Goal: Task Accomplishment & Management: Use online tool/utility

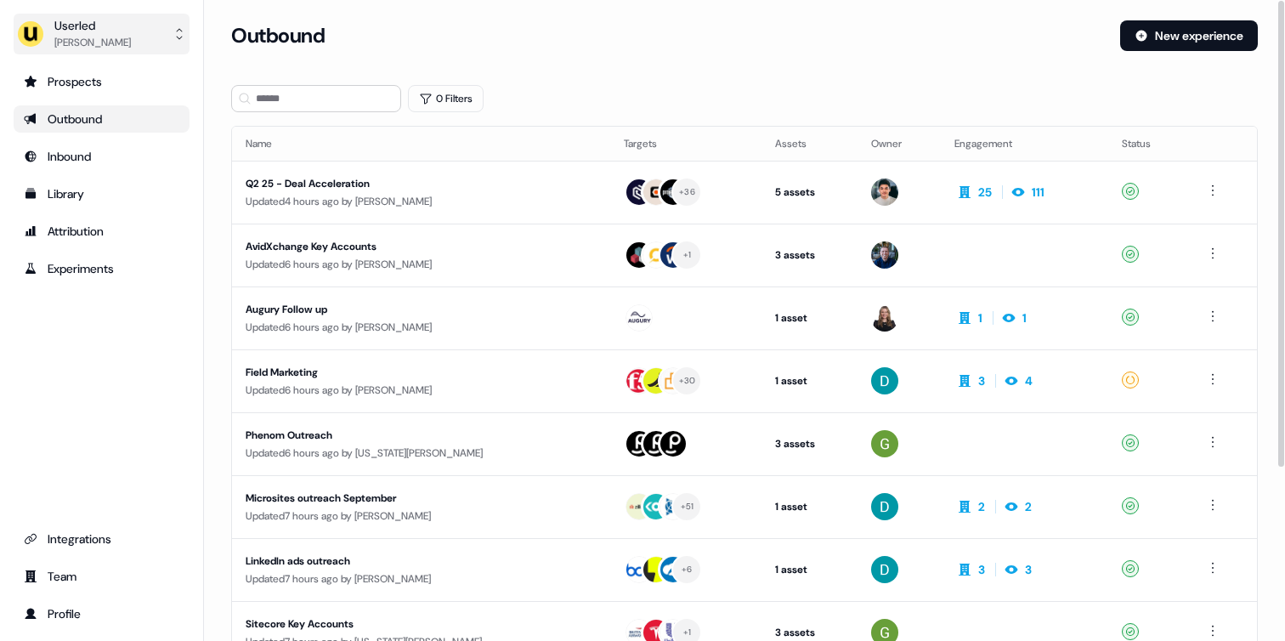
click at [107, 22] on div "Userled" at bounding box center [92, 25] width 77 height 17
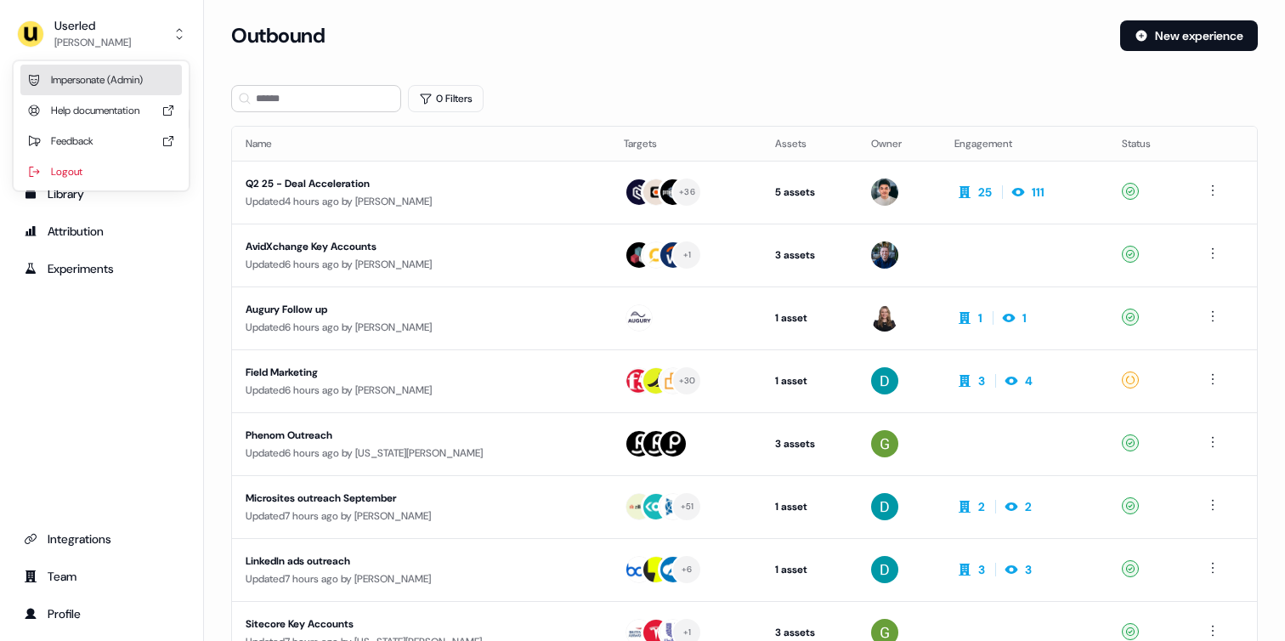
click at [97, 67] on div "Impersonate (Admin)" at bounding box center [101, 80] width 162 height 31
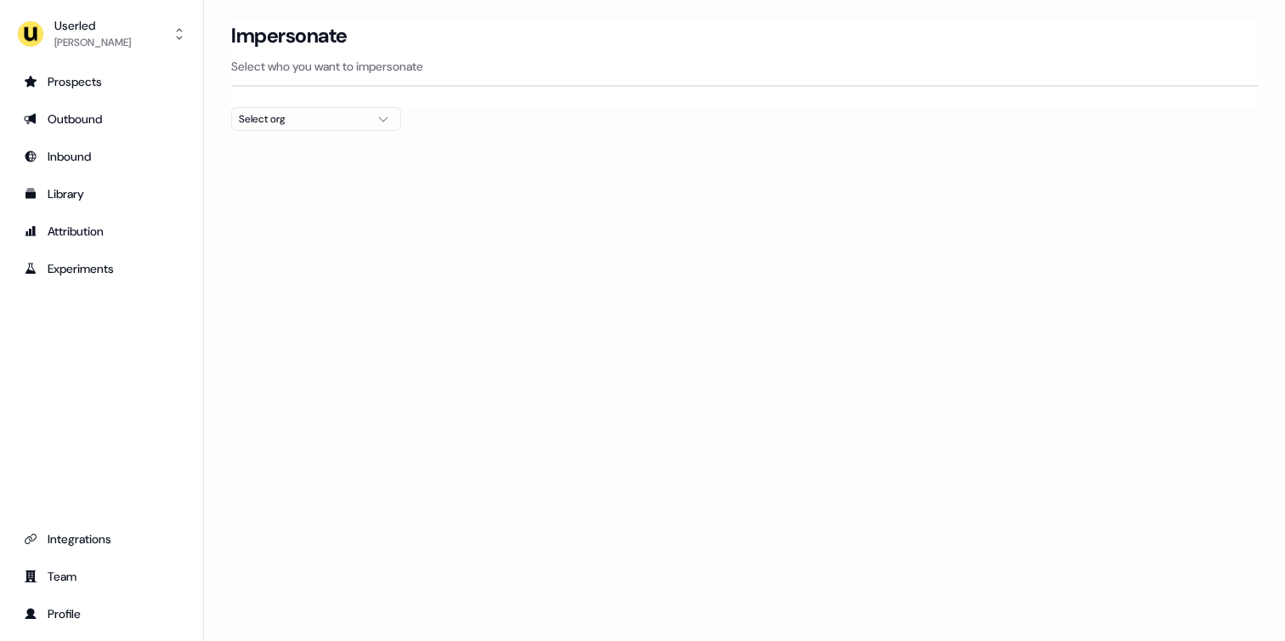
click at [278, 121] on div "Select org" at bounding box center [303, 119] width 128 height 17
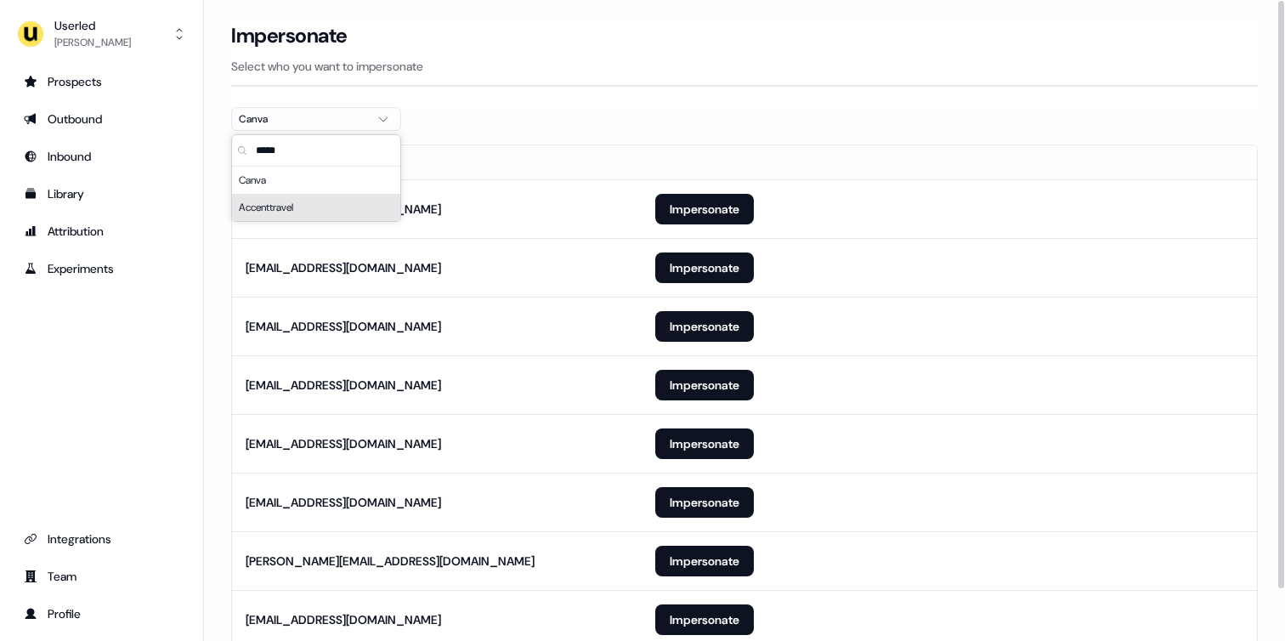
type input "*****"
click at [211, 236] on section "Loading... Impersonate Select who you want to impersonate Canva Email kullan@ca…" at bounding box center [744, 358] width 1081 height 677
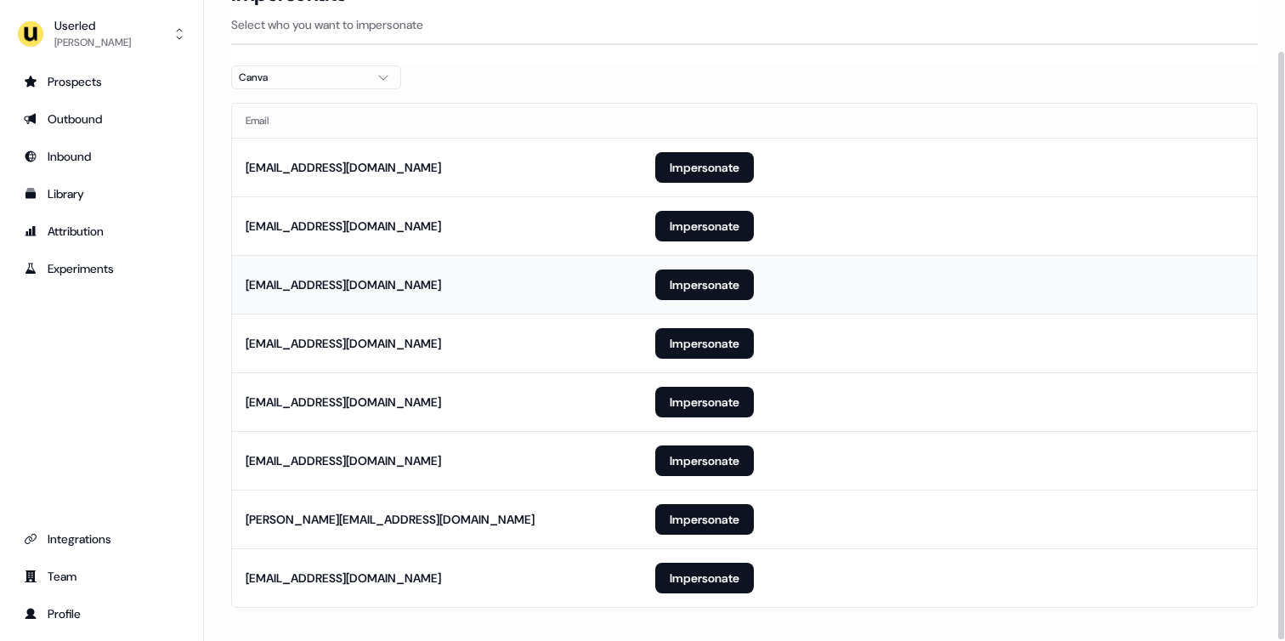
scroll to position [55, 0]
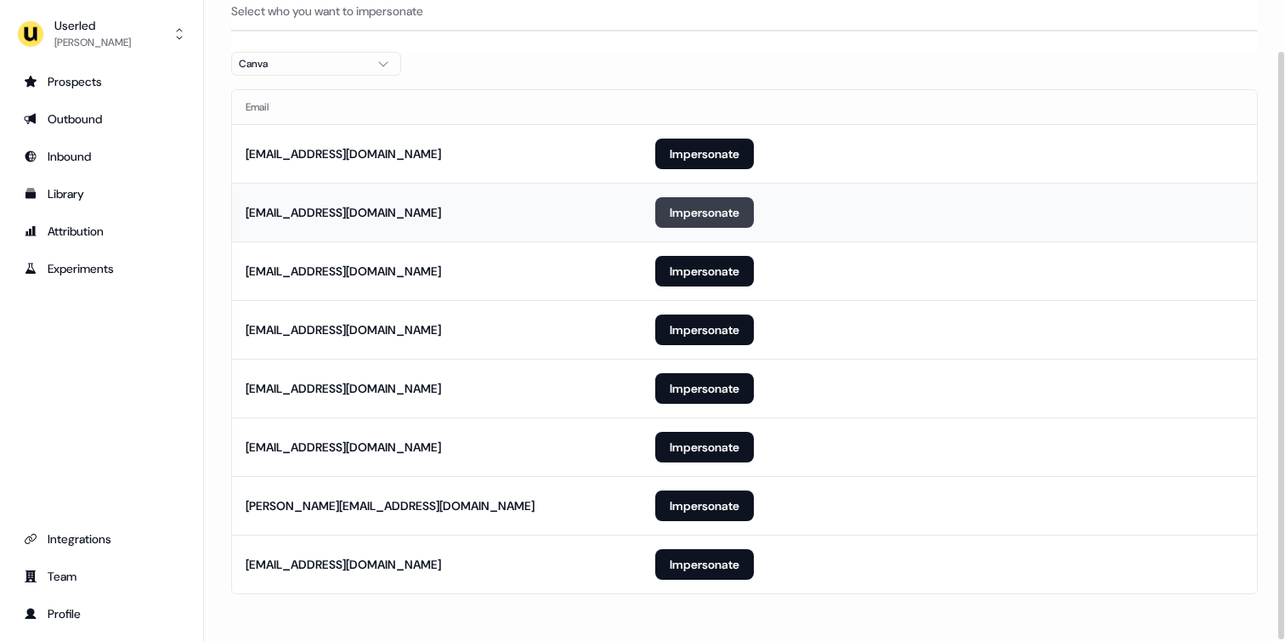
click at [686, 214] on button "Impersonate" at bounding box center [704, 212] width 99 height 31
